Goal: Navigation & Orientation: Find specific page/section

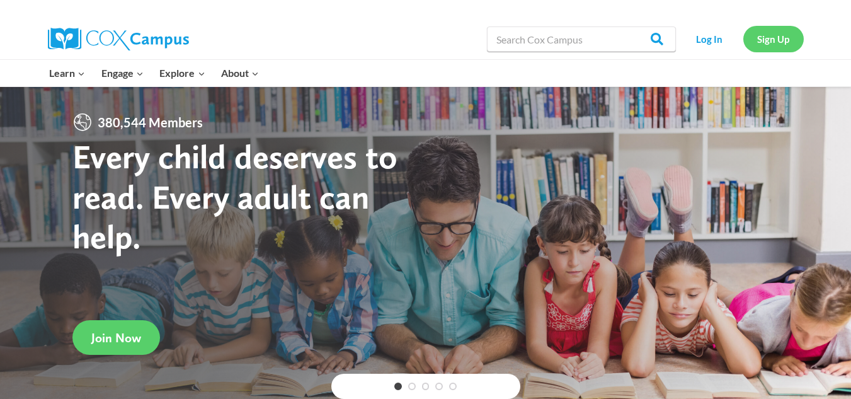
click at [765, 40] on link "Sign Up" at bounding box center [773, 39] width 60 height 26
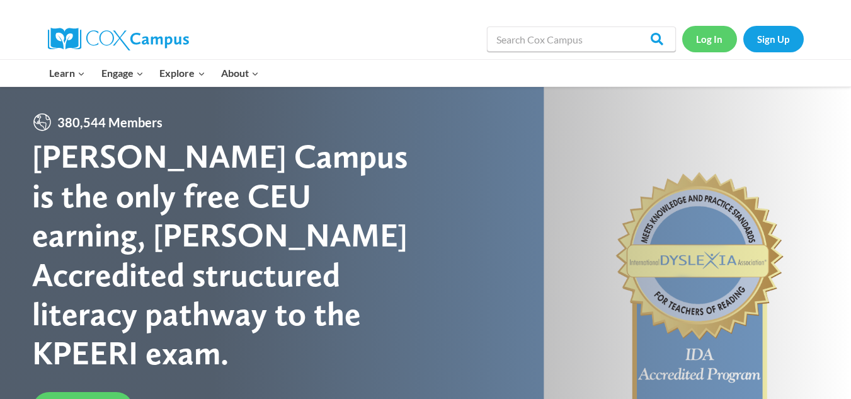
click at [703, 35] on link "Log In" at bounding box center [709, 39] width 55 height 26
